Goal: Communication & Community: Answer question/provide support

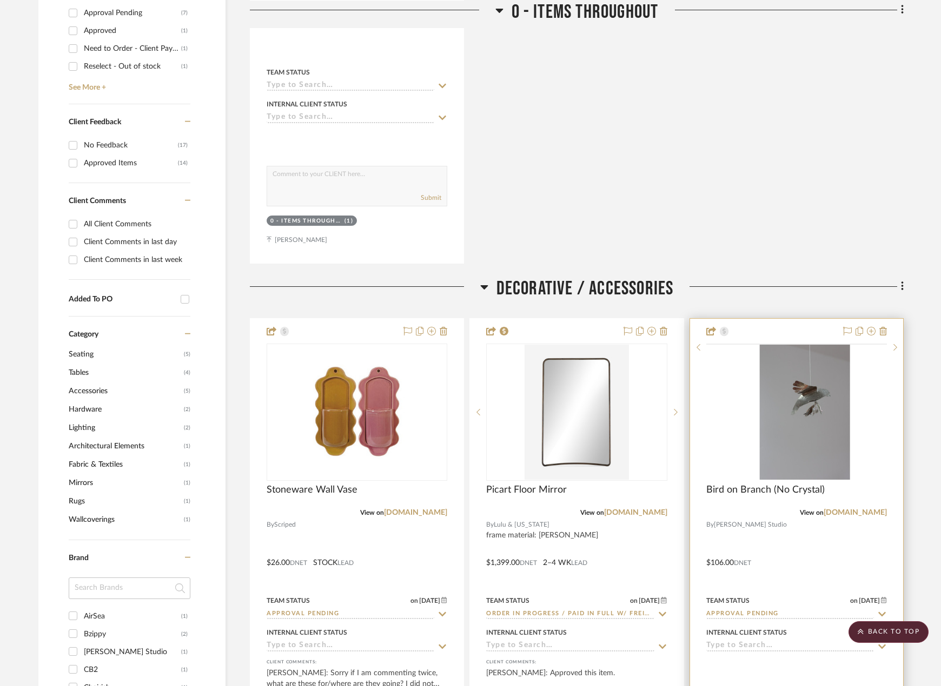
scroll to position [703, 0]
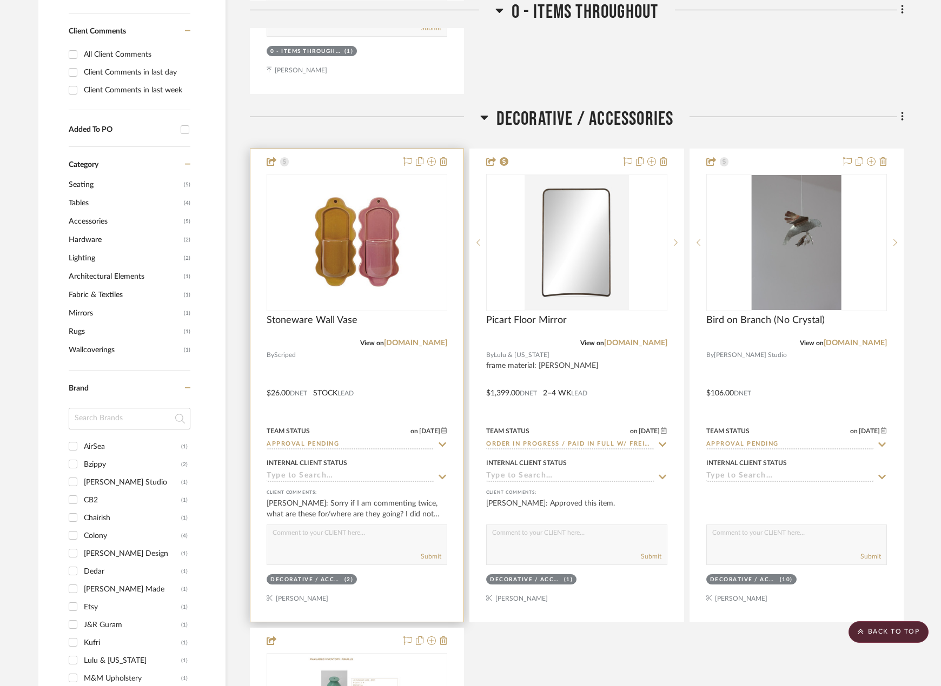
click at [418, 359] on div at bounding box center [356, 385] width 213 height 473
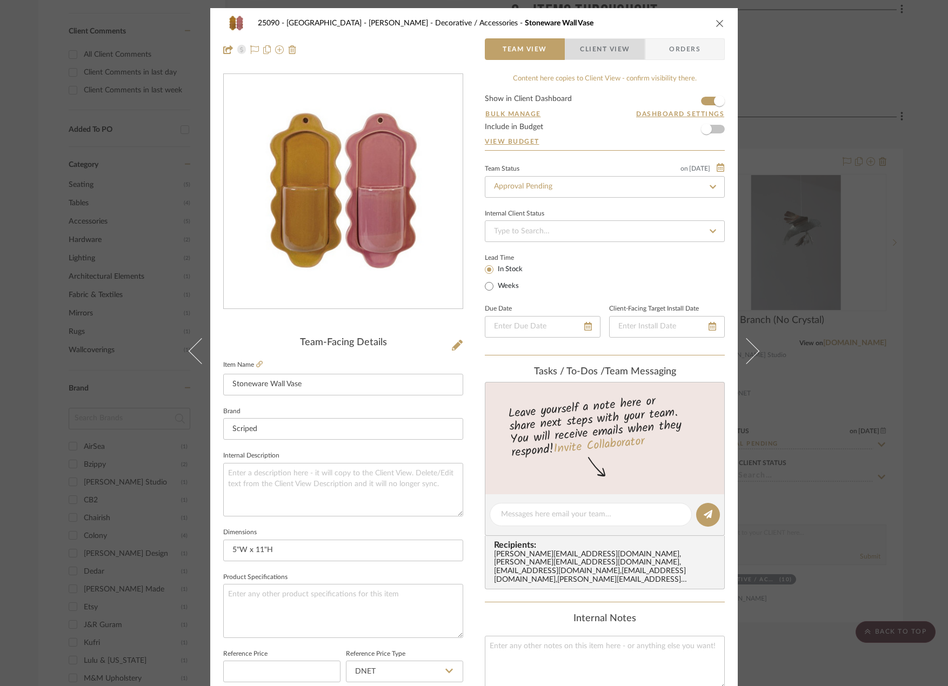
click at [616, 49] on span "Client View" at bounding box center [605, 49] width 50 height 22
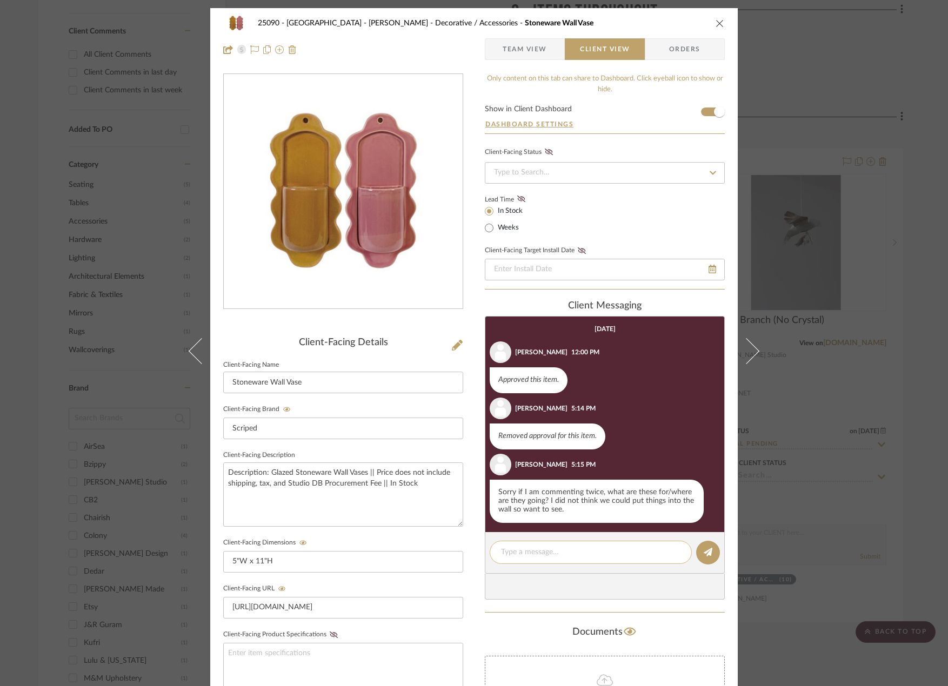
click at [594, 555] on textarea at bounding box center [590, 552] width 179 height 11
drag, startPoint x: 570, startPoint y: 569, endPoint x: 591, endPoint y: 555, distance: 25.3
click at [591, 555] on textarea "Hi [PERSON_NAME]! Our thought was to install these on the wood panels" at bounding box center [590, 558] width 179 height 23
drag, startPoint x: 638, startPoint y: 561, endPoint x: 631, endPoint y: 552, distance: 10.7
click at [631, 552] on textarea "Hi [PERSON_NAME]! Our thought was to apply these either on the wood panels on e…" at bounding box center [590, 558] width 179 height 23
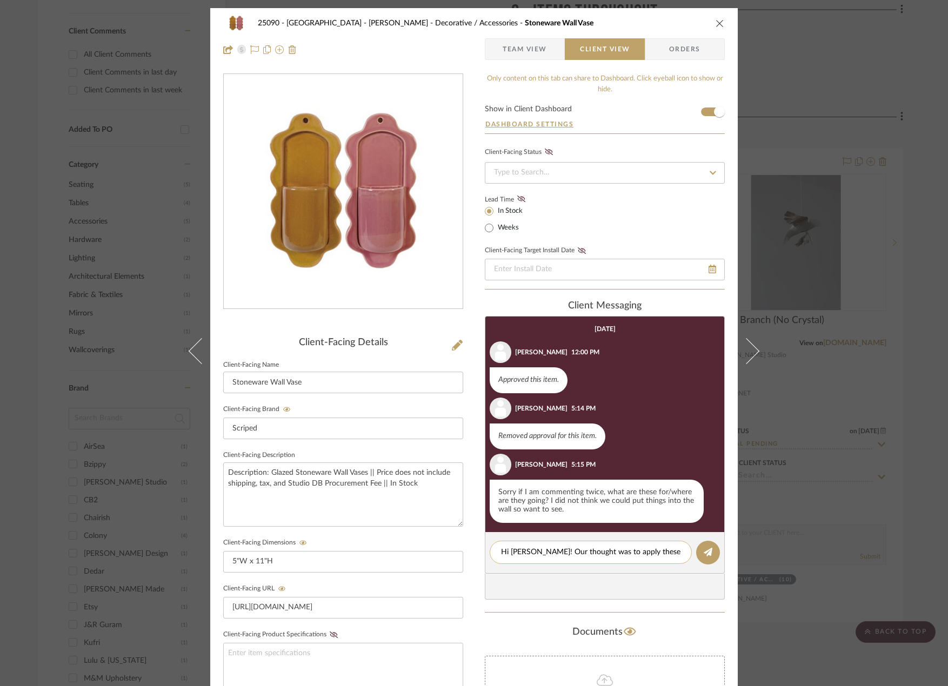
click at [664, 554] on textarea "Hi [PERSON_NAME]! Our thought was to apply these on the" at bounding box center [590, 552] width 179 height 11
click at [670, 564] on textarea "Hi [PERSON_NAME]! Our thought was to apply these on the wood panels on either s…" at bounding box center [590, 558] width 179 height 23
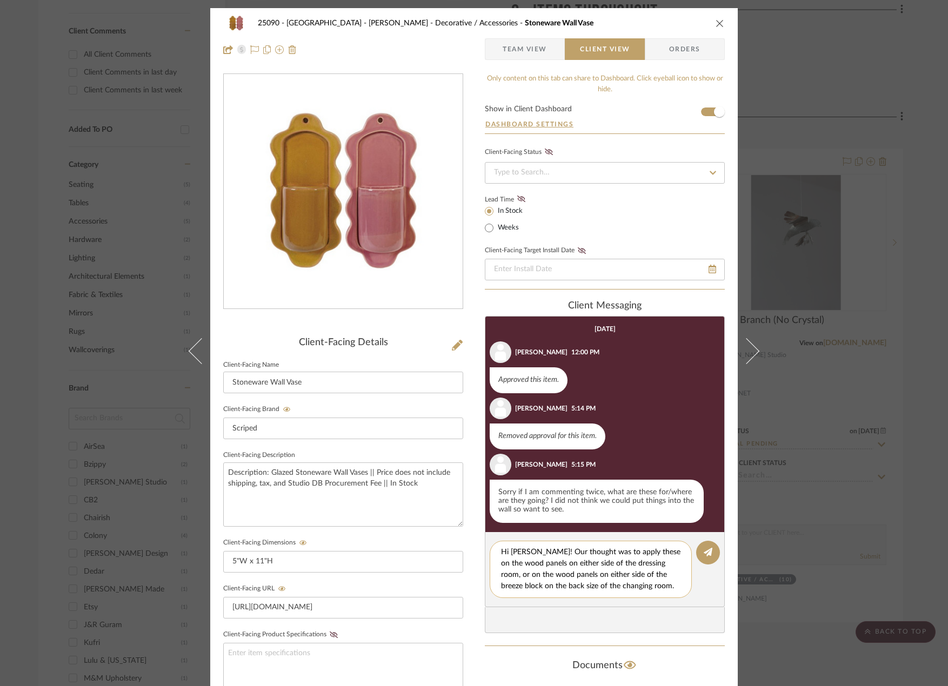
scroll to position [10, 0]
click at [626, 584] on textarea "Hi [PERSON_NAME]! Our thought was to apply these on the wood panels on either s…" at bounding box center [595, 569] width 188 height 45
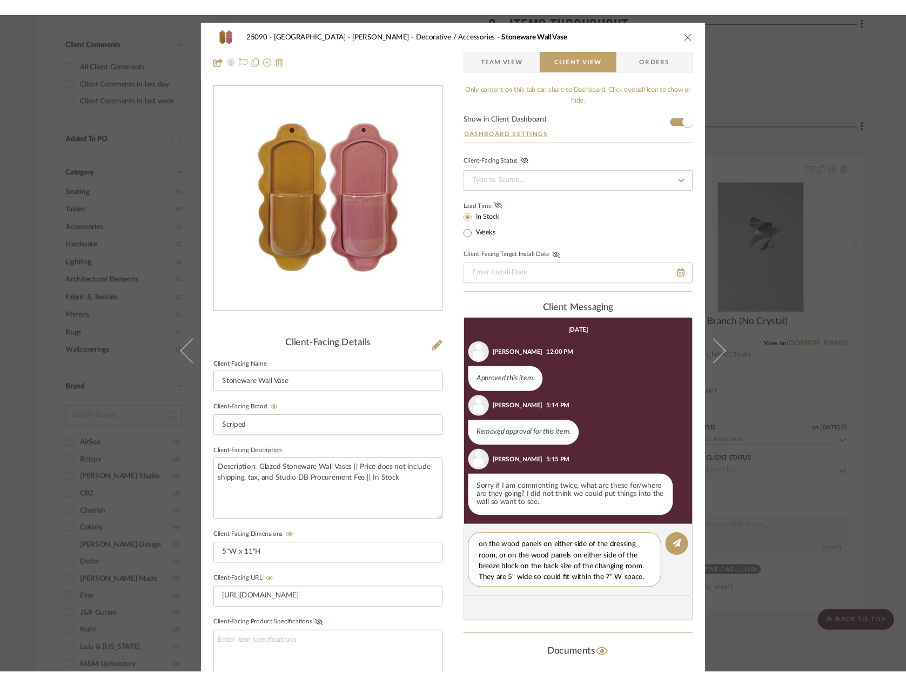
scroll to position [0, 0]
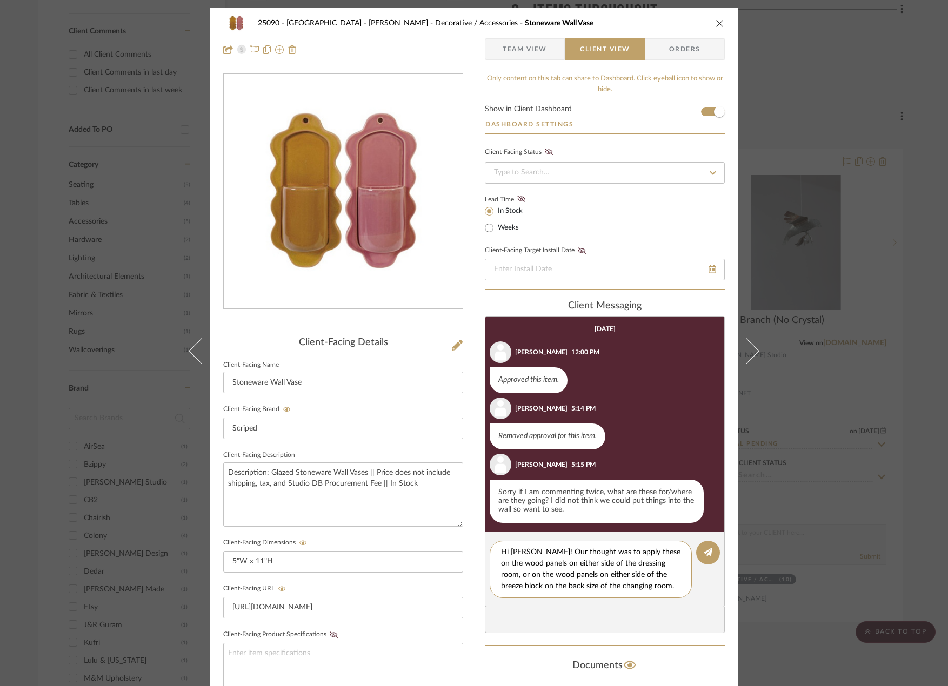
drag, startPoint x: 628, startPoint y: 579, endPoint x: 476, endPoint y: 524, distance: 161.9
click at [477, 532] on div "25090 - Bowie House - [PERSON_NAME] Decorative / Accessories Stoneware Wall Vas…" at bounding box center [474, 458] width 528 height 900
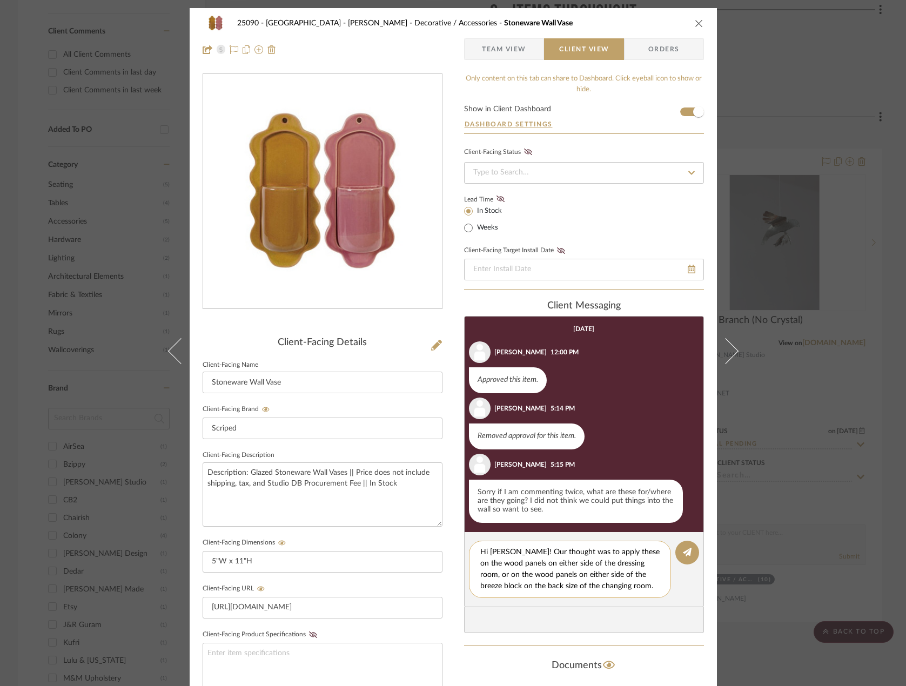
click at [604, 576] on textarea "Hi [PERSON_NAME]! Our thought was to apply these on the wood panels on either s…" at bounding box center [575, 569] width 188 height 45
click at [644, 585] on textarea "Hi [PERSON_NAME]! Our thought was to apply these on the wood panels on either s…" at bounding box center [575, 569] width 188 height 45
type textarea "Hi [PERSON_NAME]! Our thought was to apply these on the wood panels on either s…"
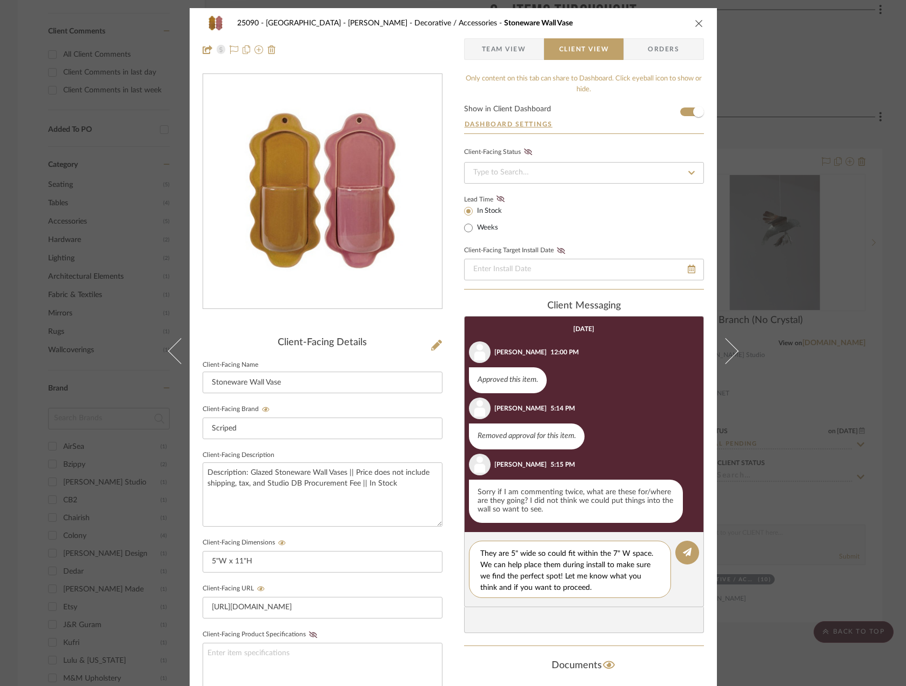
click at [502, 45] on span "Team View" at bounding box center [504, 49] width 44 height 22
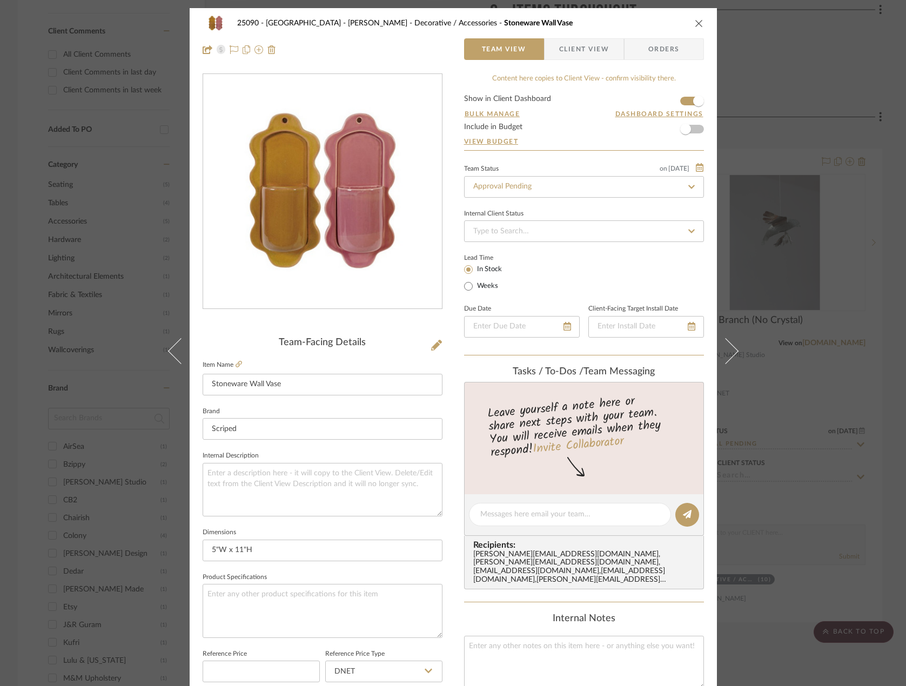
click at [233, 358] on fieldset "Item Name Stoneware Wall Vase" at bounding box center [323, 377] width 240 height 38
click at [236, 364] on icon at bounding box center [239, 364] width 6 height 6
click at [566, 51] on span "Client View" at bounding box center [584, 49] width 50 height 22
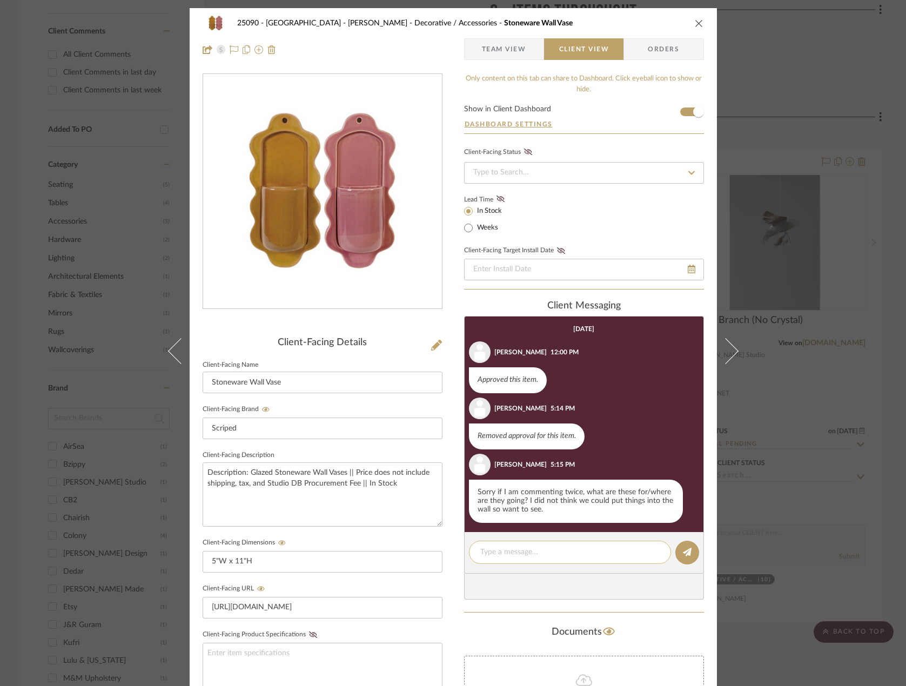
click at [543, 561] on div at bounding box center [570, 552] width 202 height 23
click at [544, 555] on textarea at bounding box center [570, 552] width 179 height 11
paste textarea "Hi [PERSON_NAME]! Our thought was to apply these on the wood panels on either s…"
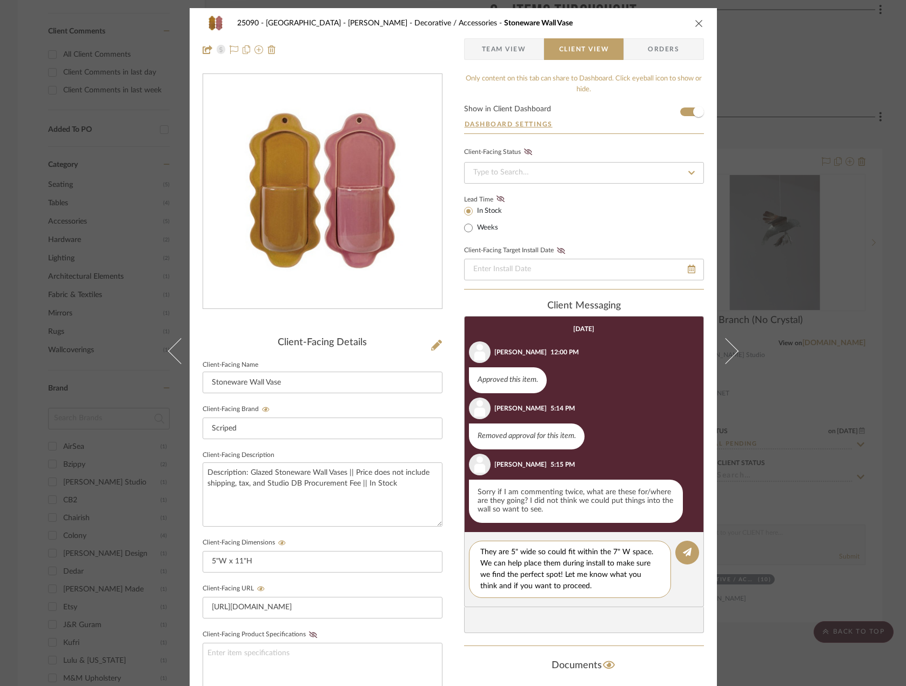
type textarea "Hi [PERSON_NAME]! Our thought was to apply these on the wood panels on either s…"
click at [674, 561] on editor-of-message "Hi [PERSON_NAME]! Our thought was to apply these on the wood panels on either s…" at bounding box center [584, 569] width 240 height 75
click at [688, 542] on button at bounding box center [688, 553] width 24 height 24
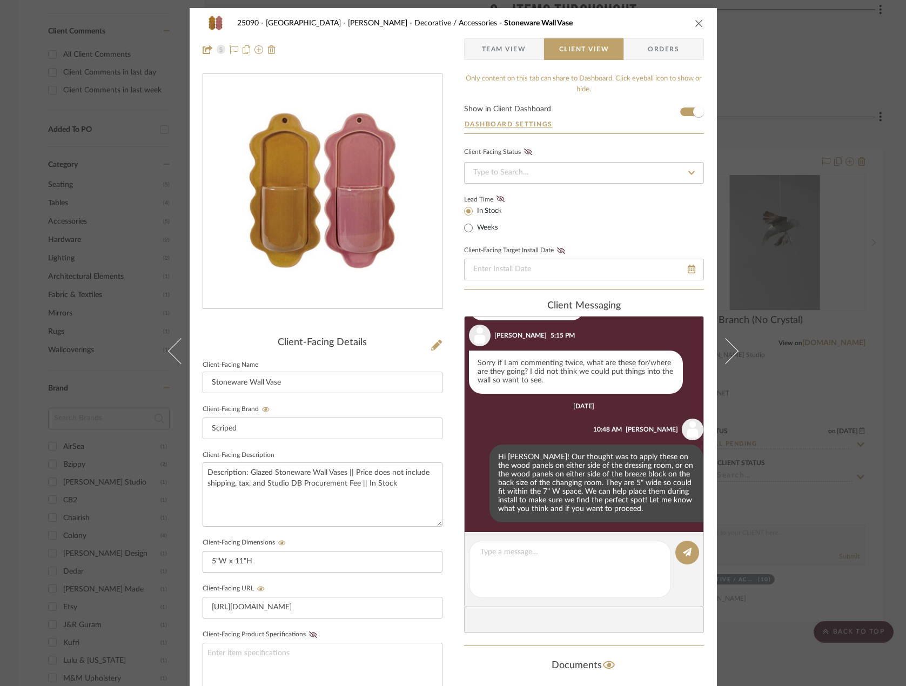
scroll to position [132, 0]
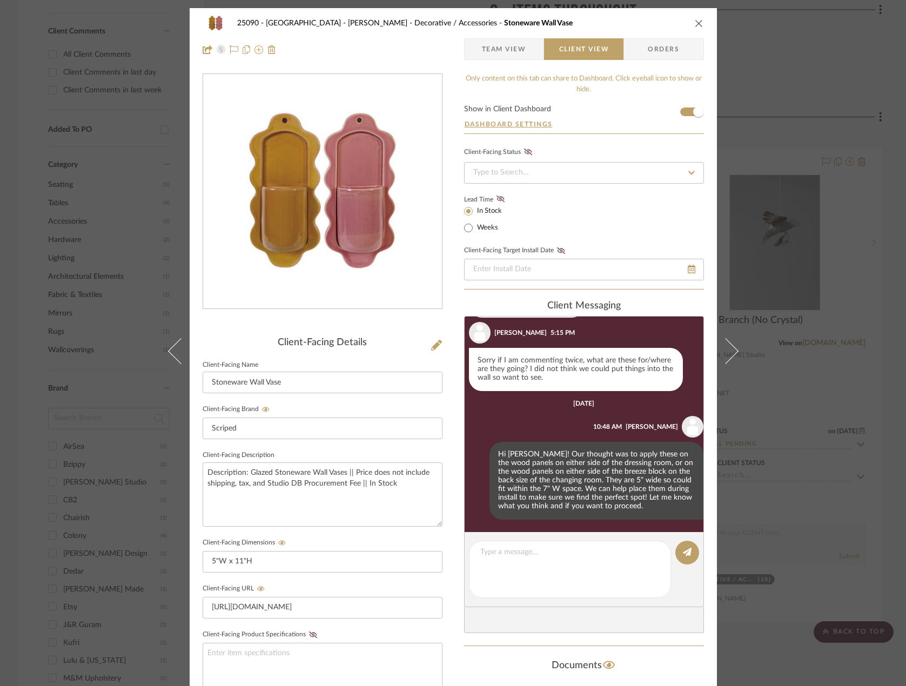
click at [110, 116] on div "25090 - Bowie House - [PERSON_NAME] Decorative / Accessories Stoneware Wall Vas…" at bounding box center [453, 343] width 906 height 686
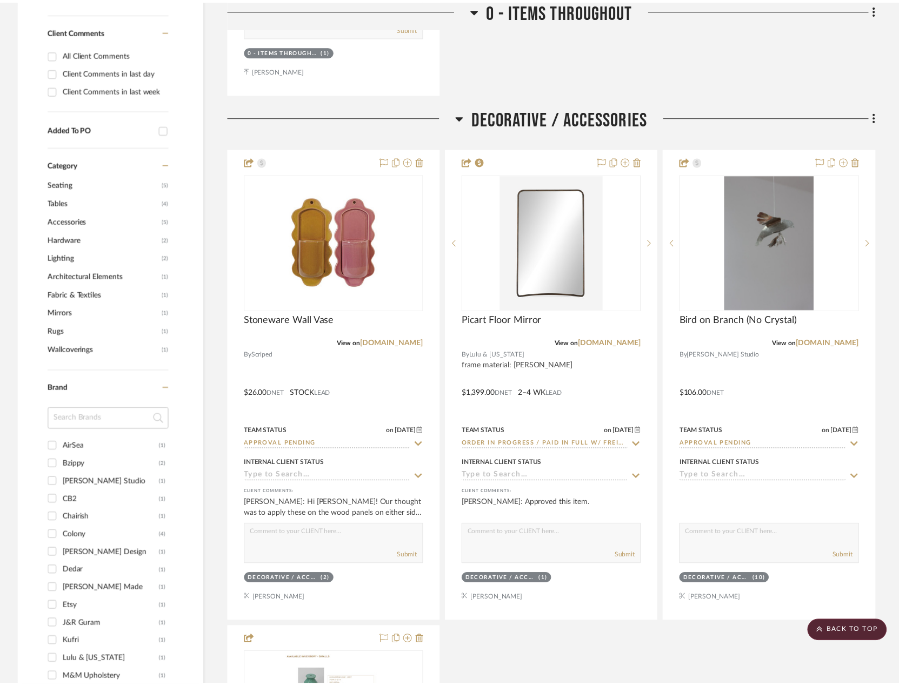
scroll to position [703, 0]
